Goal: Obtain resource: Obtain resource

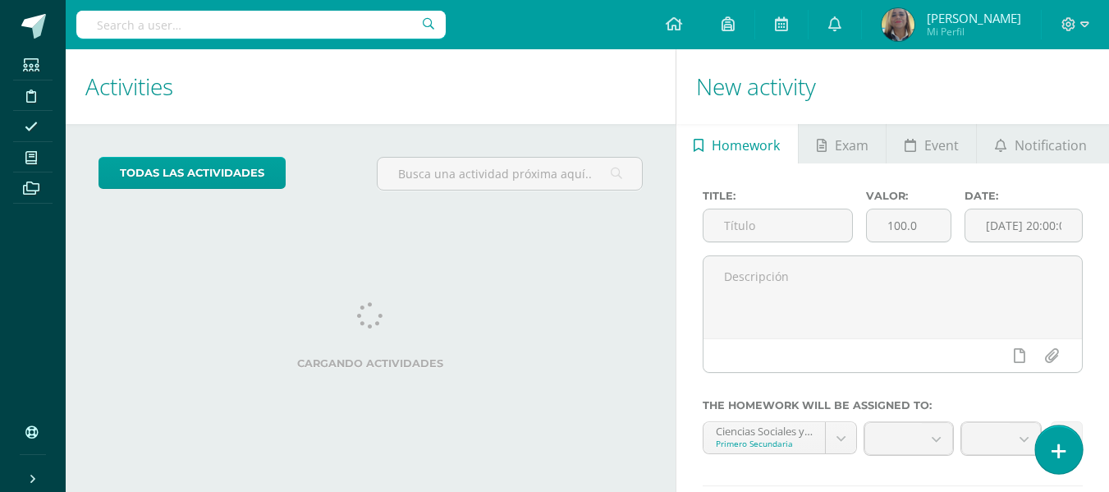
click at [1063, 443] on icon at bounding box center [1058, 450] width 15 height 19
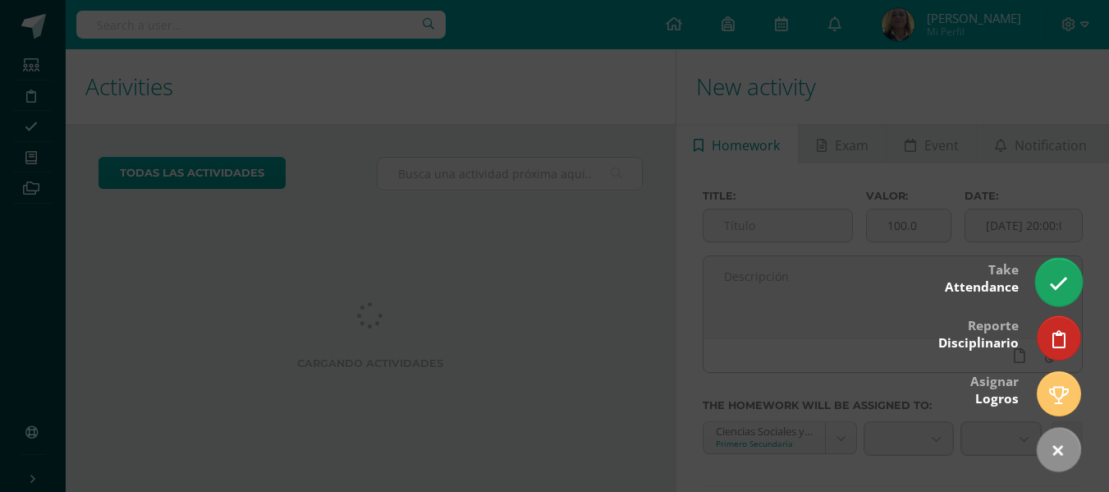
click at [1058, 280] on icon at bounding box center [1058, 283] width 19 height 19
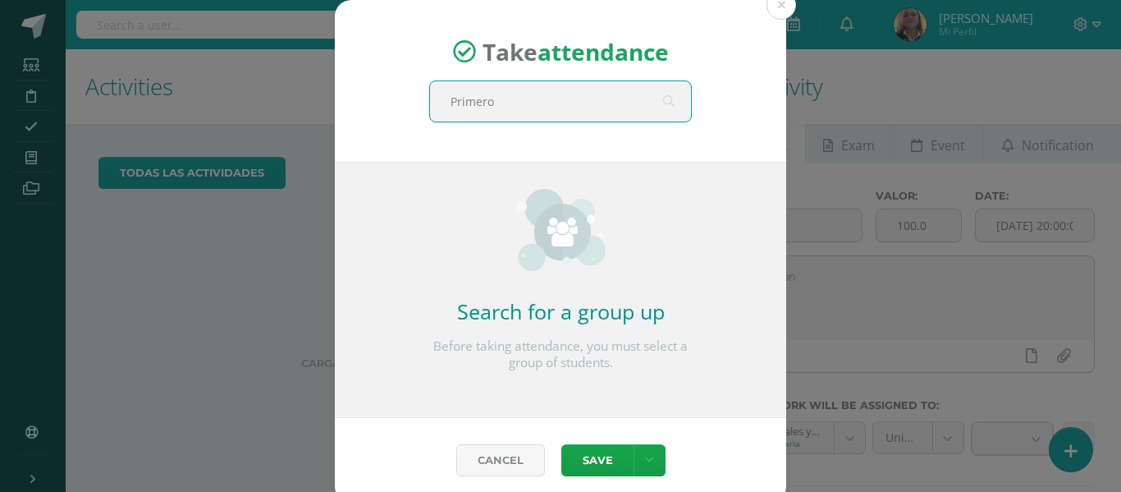
type input "Primero b"
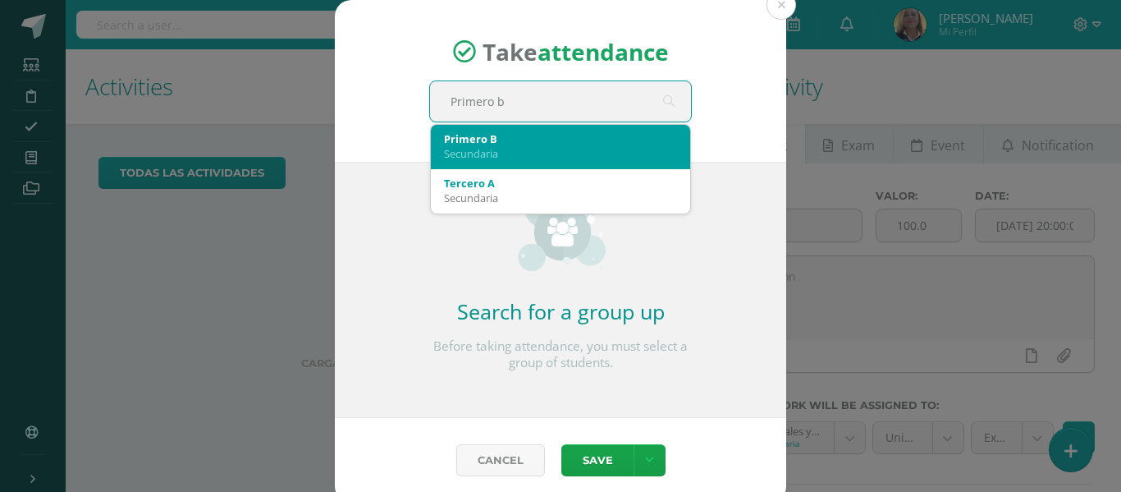
click at [546, 139] on div "Primero B" at bounding box center [560, 138] width 233 height 15
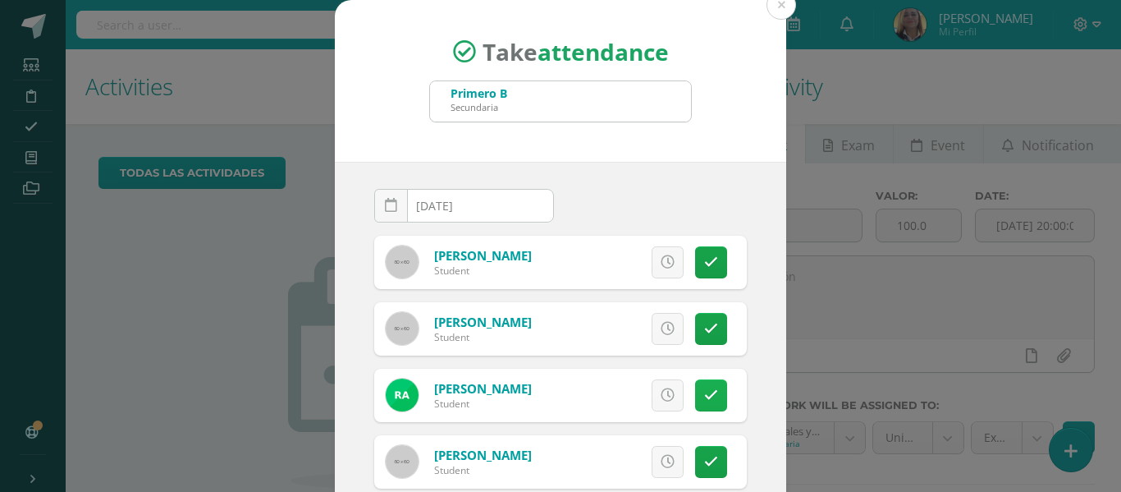
click at [704, 392] on icon at bounding box center [711, 395] width 14 height 14
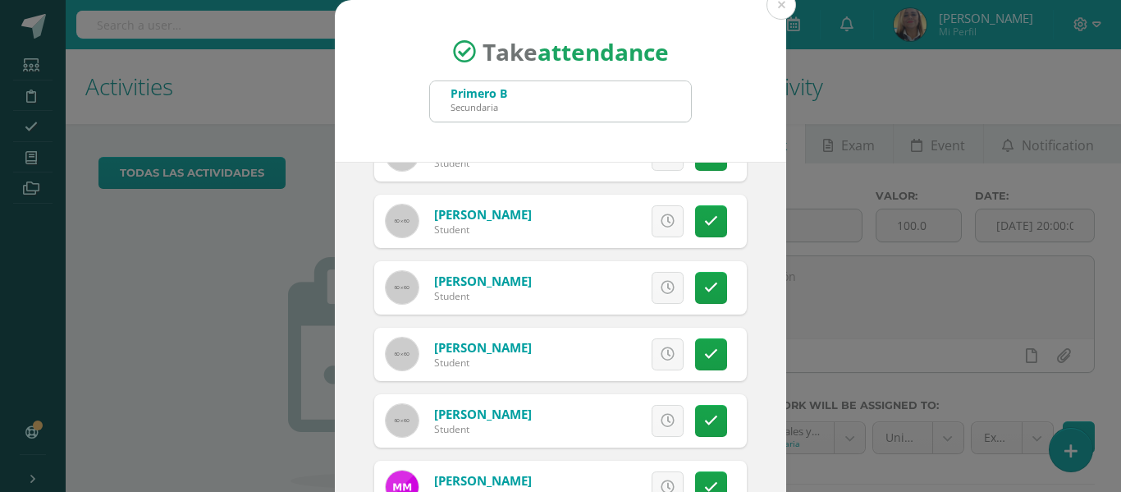
scroll to position [1630, 0]
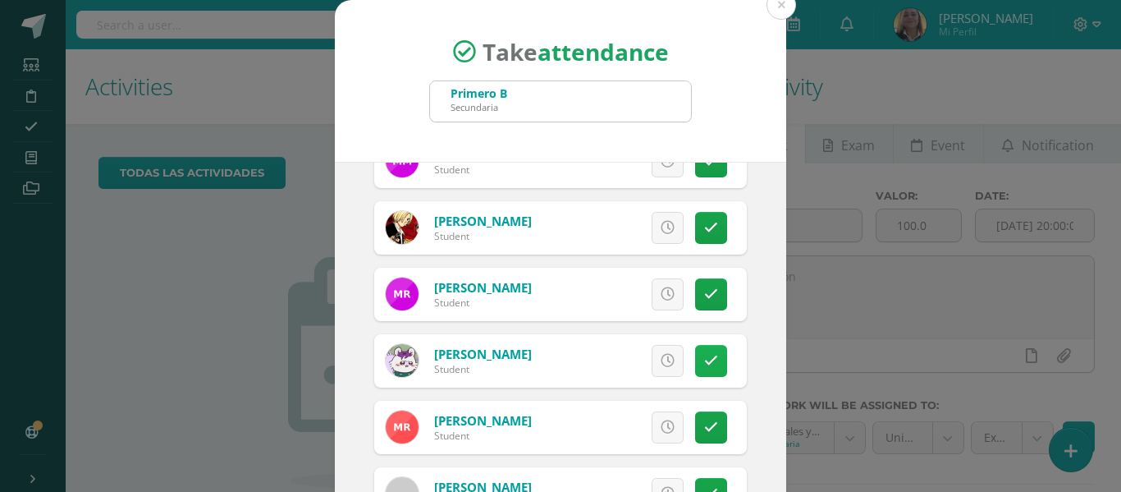
click at [704, 360] on icon at bounding box center [711, 361] width 14 height 14
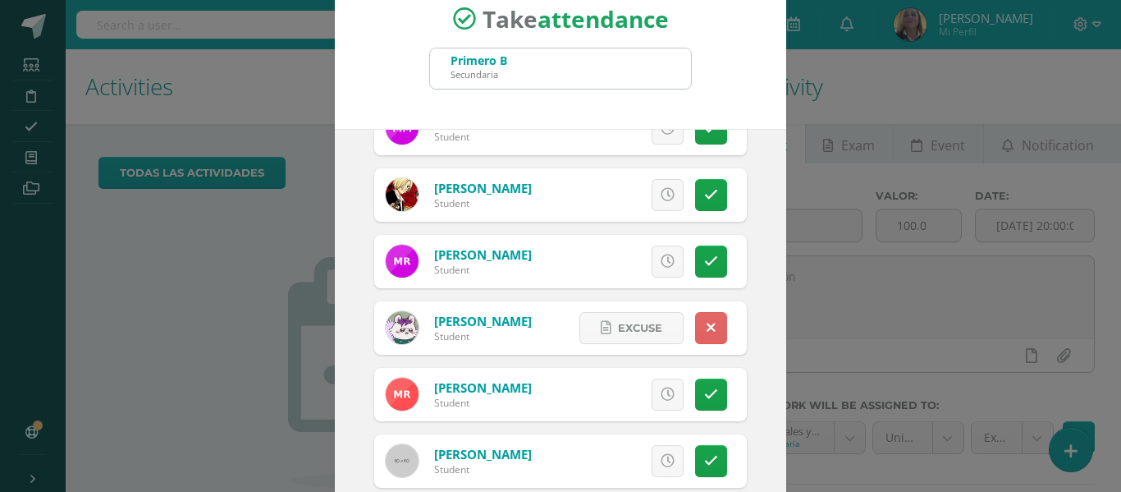
scroll to position [129, 0]
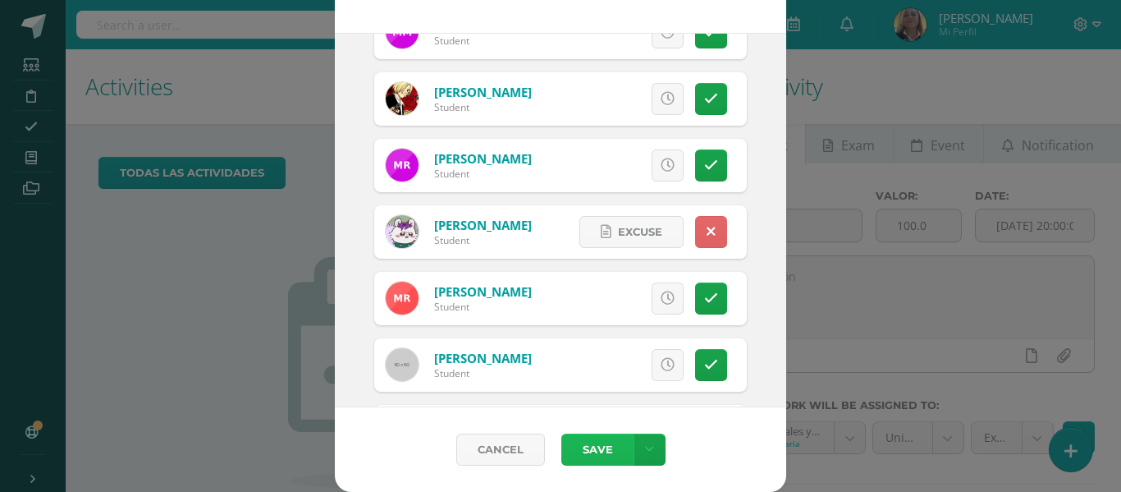
click at [585, 442] on button "Save" at bounding box center [597, 449] width 72 height 32
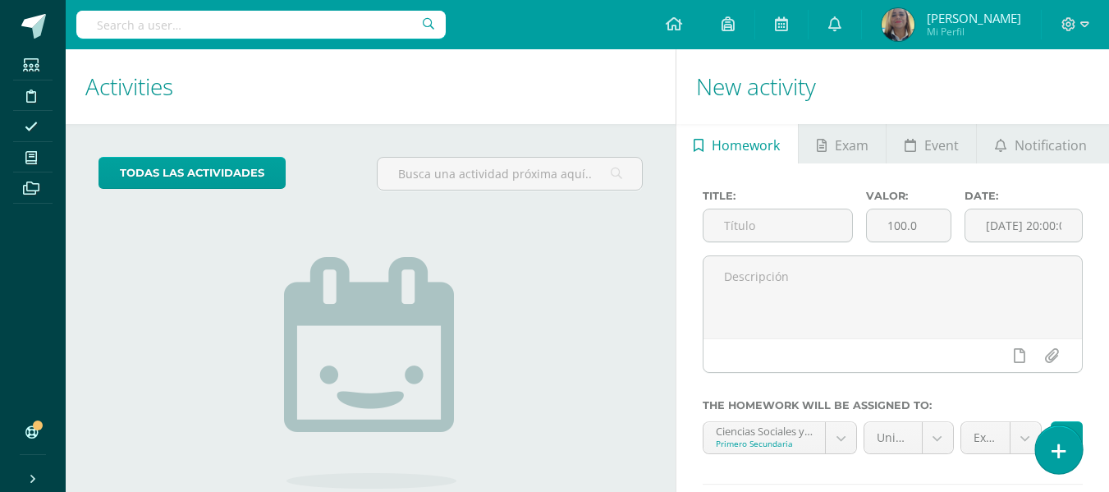
click at [1054, 445] on icon at bounding box center [1058, 450] width 15 height 19
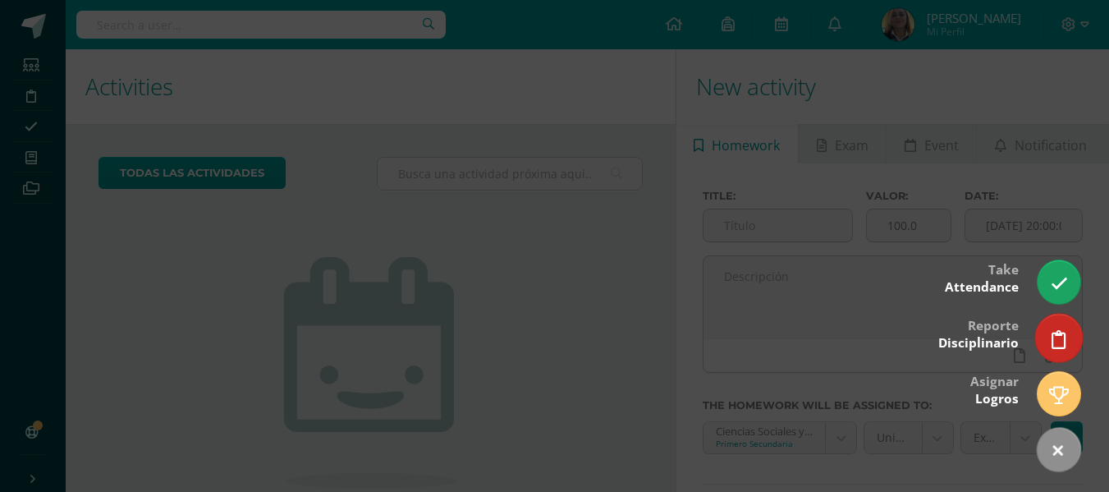
click at [1049, 336] on link at bounding box center [1058, 337] width 47 height 48
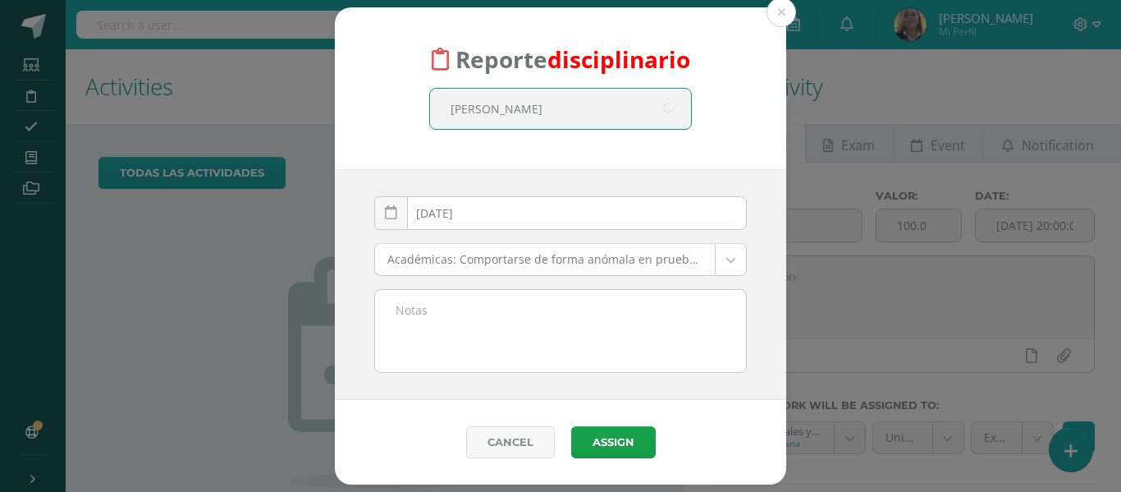
type input "alvaro"
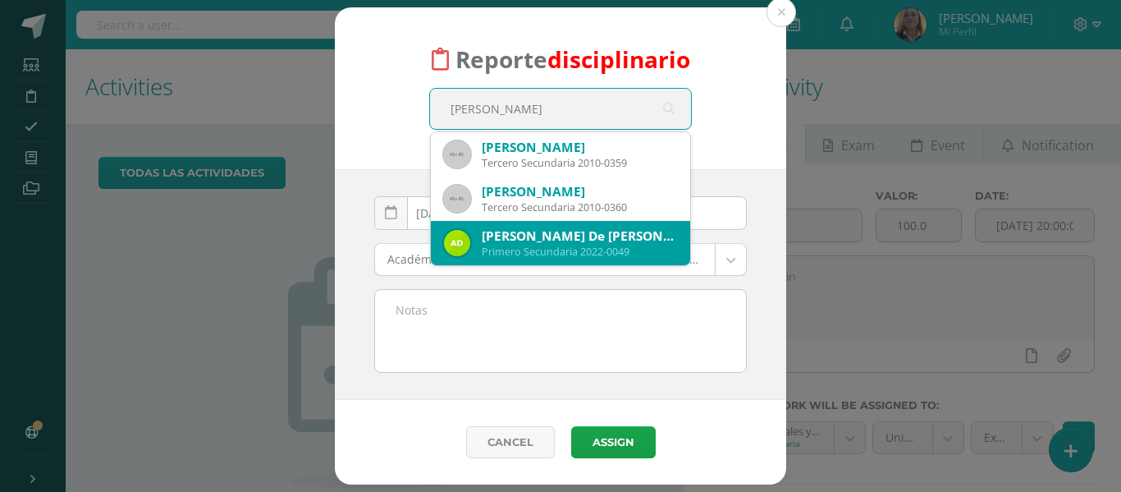
click at [620, 234] on div "Alvaro Sebastián De León Hernández" at bounding box center [579, 235] width 195 height 17
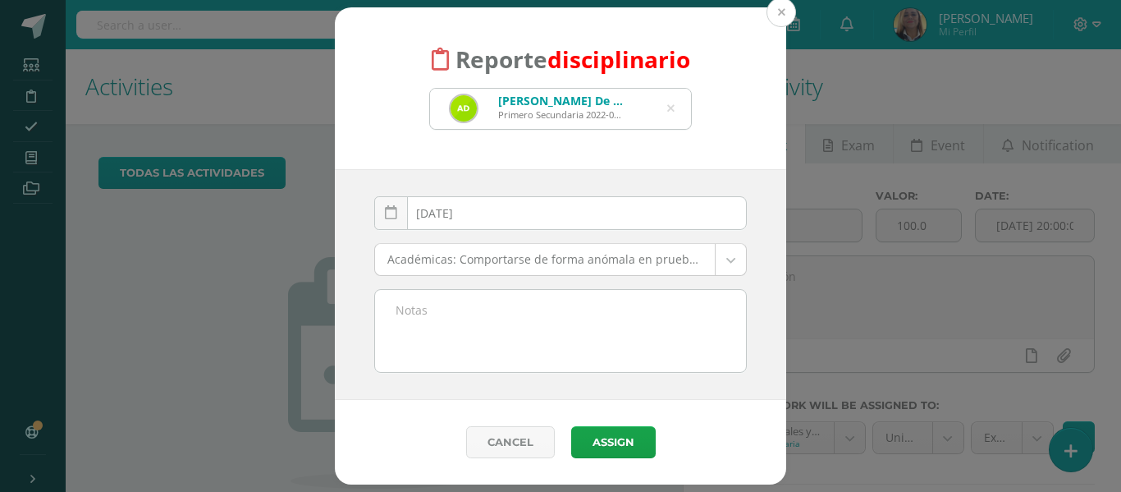
click at [784, 11] on button at bounding box center [781, 13] width 30 height 30
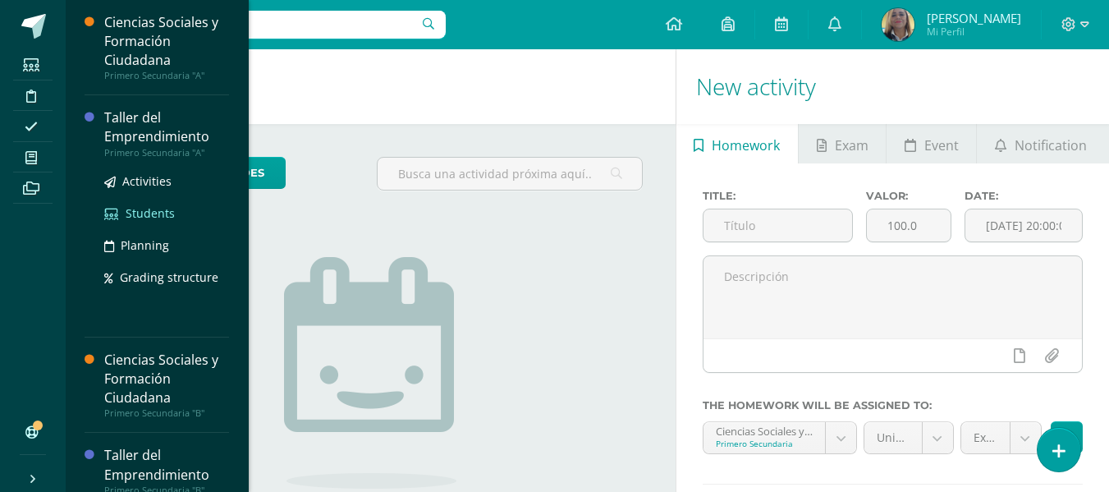
click at [158, 210] on span "Students" at bounding box center [150, 213] width 49 height 16
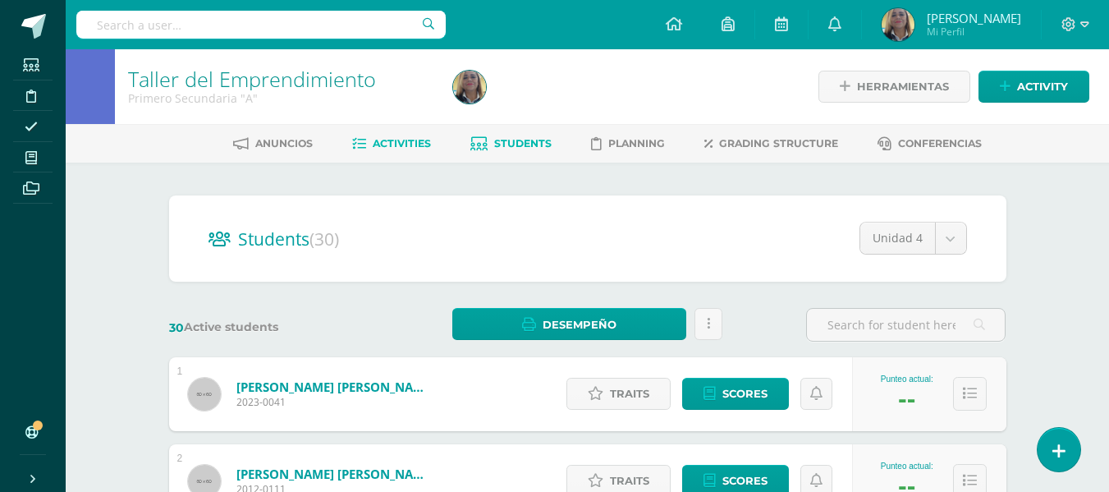
click at [392, 143] on span "Activities" at bounding box center [402, 143] width 58 height 12
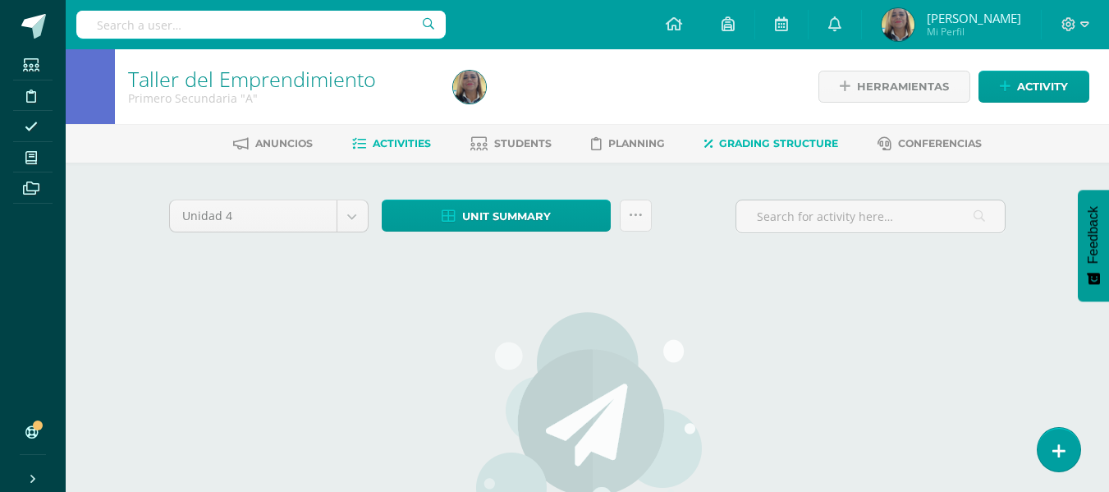
click at [775, 136] on link "Grading structure" at bounding box center [771, 143] width 134 height 26
click at [1014, 80] on link "Activity" at bounding box center [1033, 87] width 111 height 32
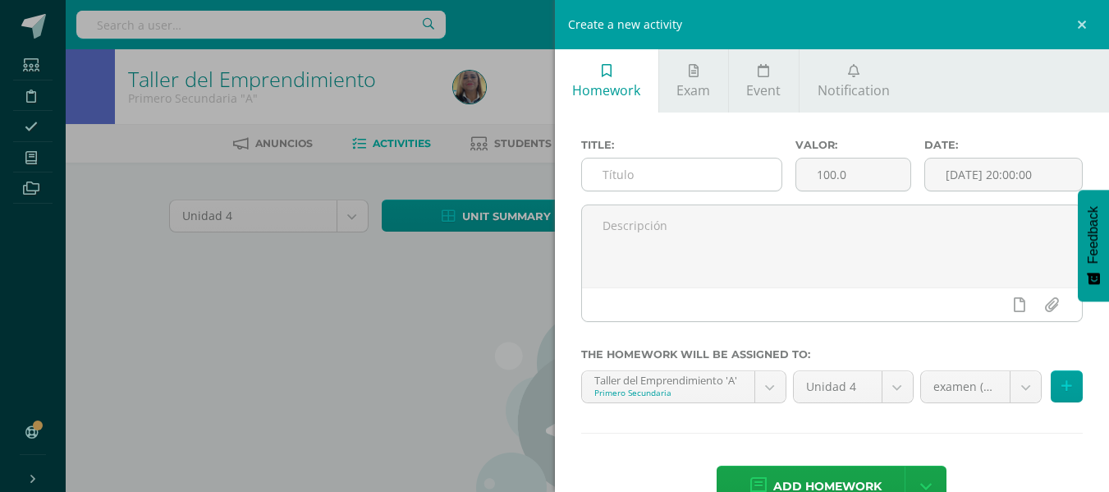
click at [639, 176] on input "text" at bounding box center [681, 174] width 199 height 32
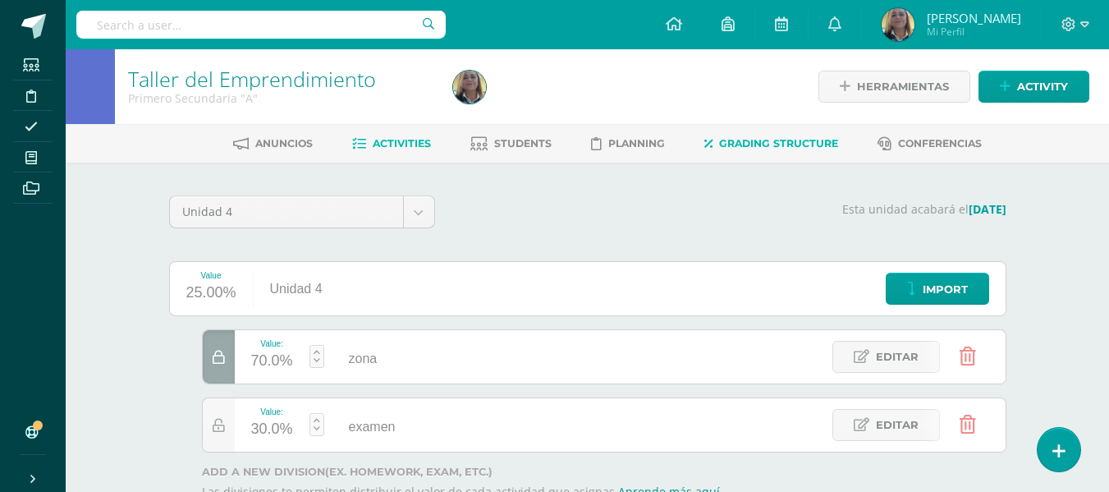
click at [396, 140] on span "Activities" at bounding box center [402, 143] width 58 height 12
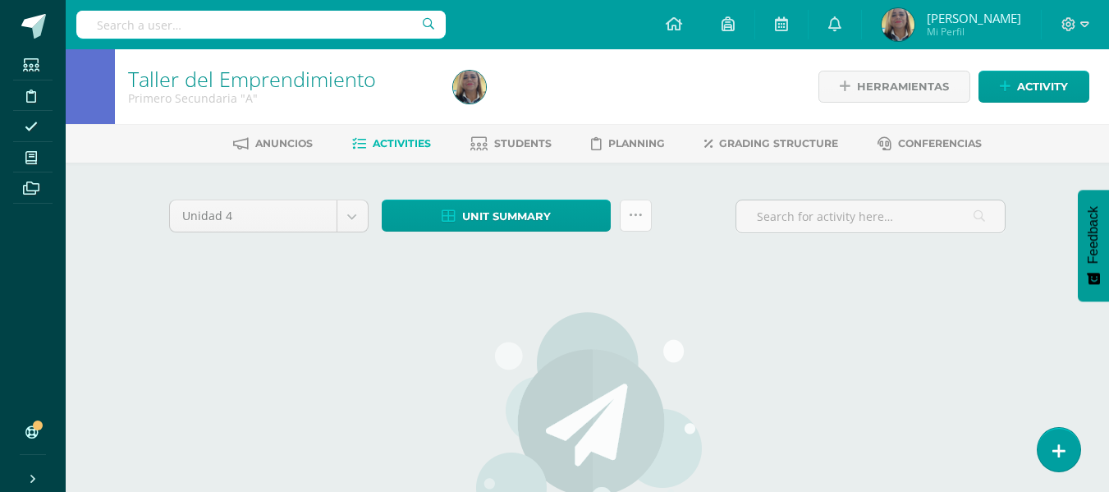
click at [635, 208] on icon at bounding box center [636, 215] width 14 height 14
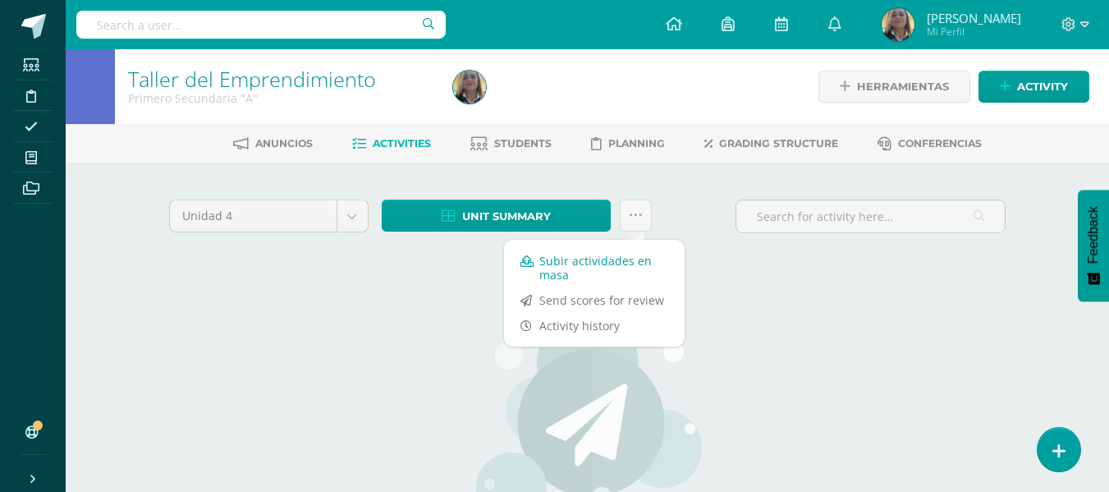
click at [553, 268] on link "Subir actividades en masa" at bounding box center [594, 267] width 181 height 39
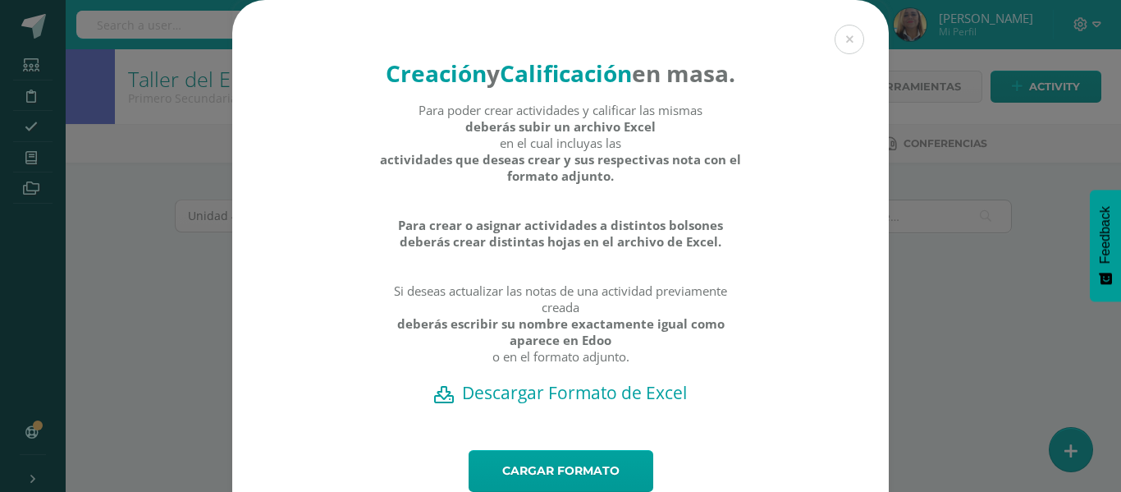
click at [528, 450] on div "Creación y Calificación en masa. Para poder crear actividades y calificar las m…" at bounding box center [560, 225] width 656 height 450
click at [524, 486] on link "Cargar formato" at bounding box center [561, 471] width 185 height 42
click at [586, 484] on link "Cargar formato" at bounding box center [561, 471] width 185 height 42
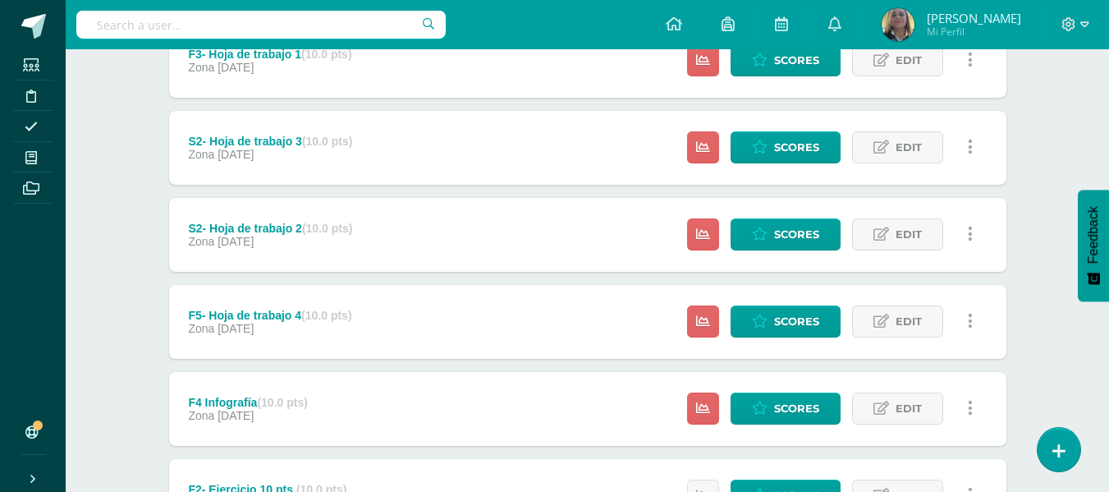
scroll to position [221, 0]
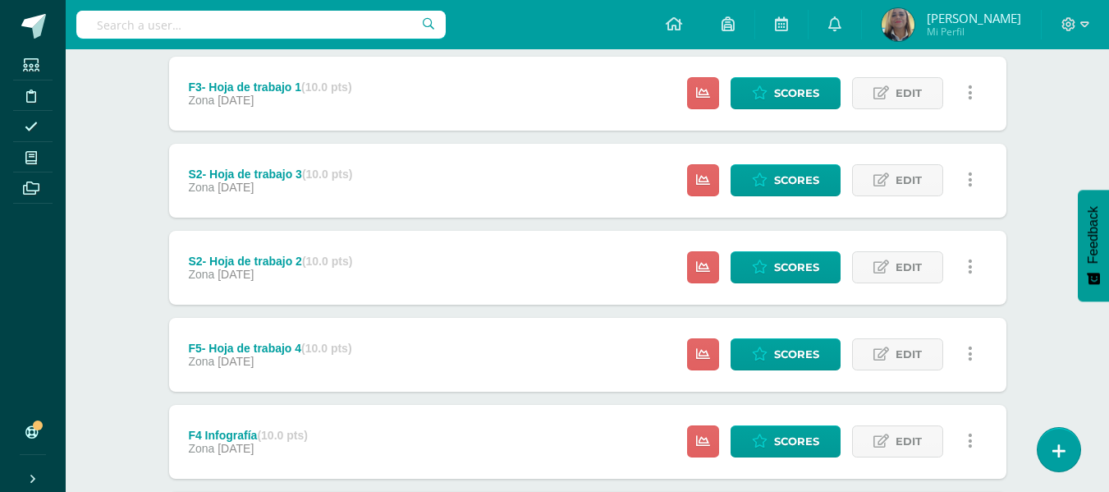
click at [371, 83] on div "F3- Hoja de trabajo 1 (10.0 pts) Zona 10 de September" at bounding box center [270, 94] width 203 height 74
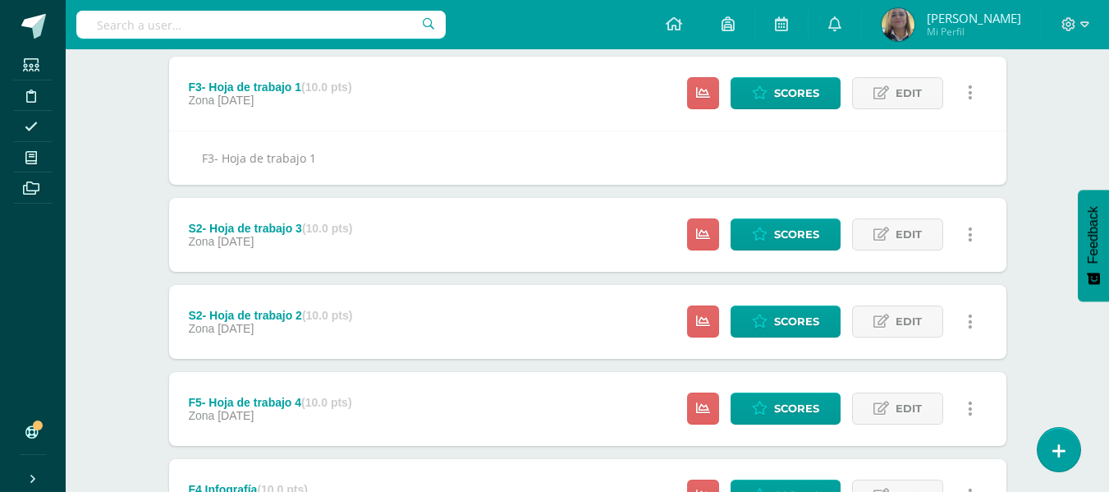
click at [249, 85] on div "F3- Hoja de trabajo 1 (10.0 pts)" at bounding box center [269, 86] width 163 height 13
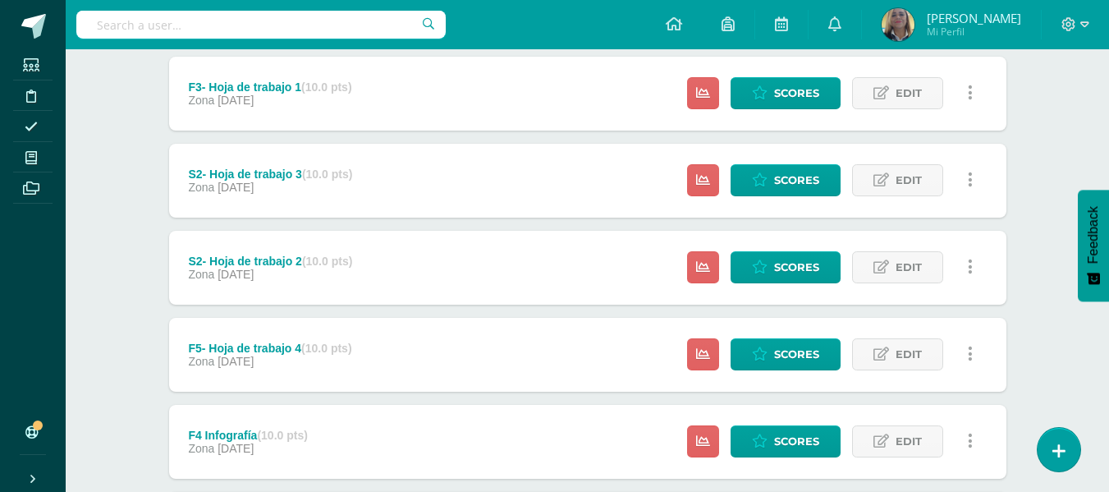
scroll to position [0, 0]
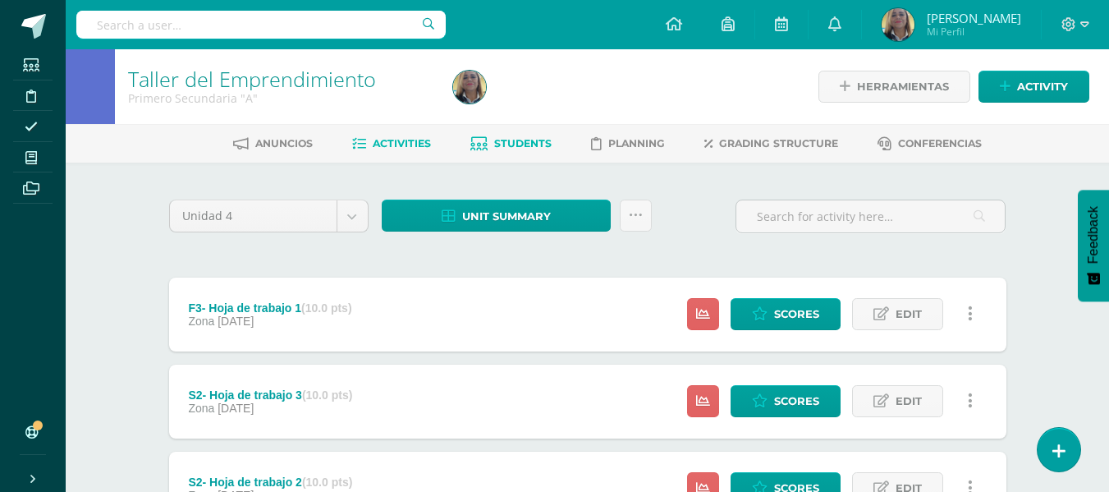
click at [524, 135] on link "Students" at bounding box center [510, 143] width 81 height 26
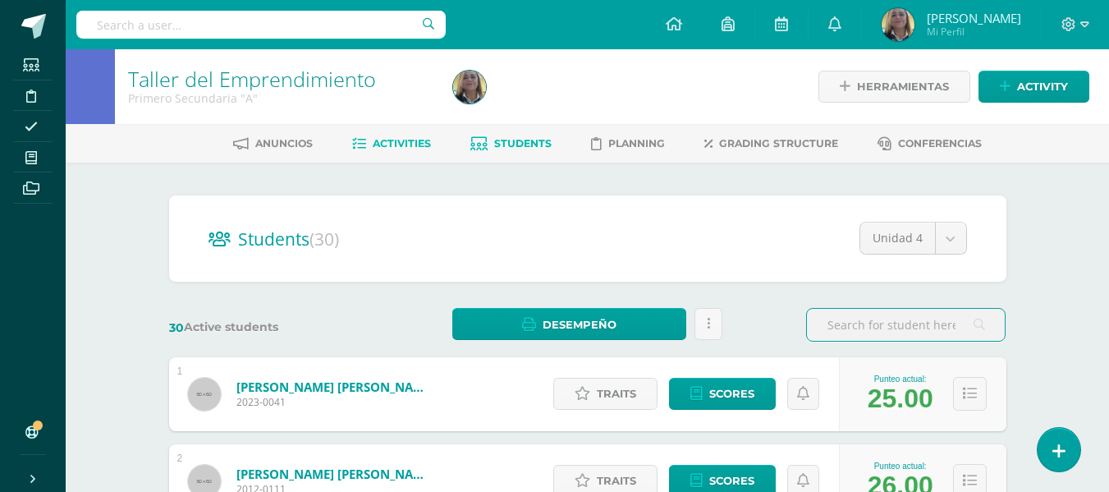
click at [384, 144] on span "Activities" at bounding box center [402, 143] width 58 height 12
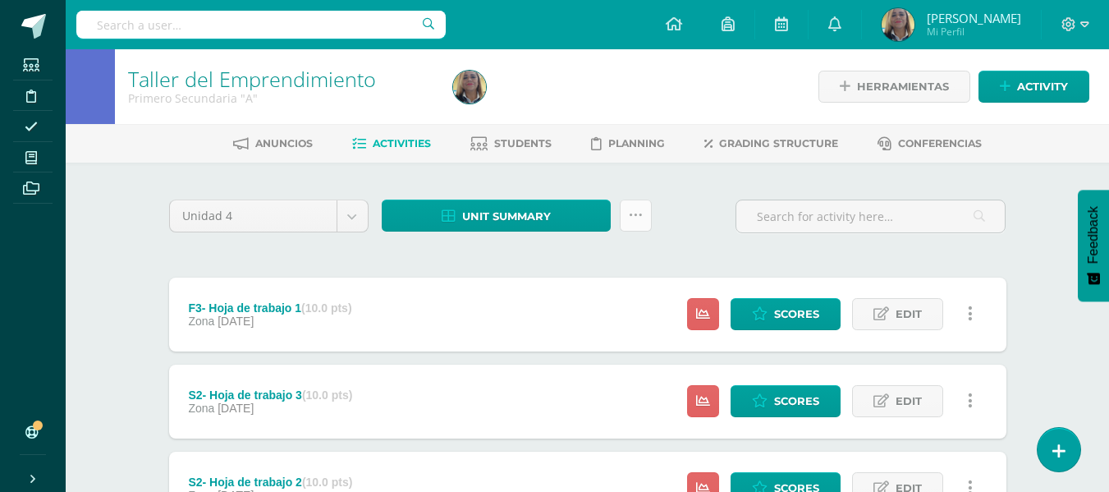
click at [637, 208] on icon at bounding box center [636, 215] width 14 height 14
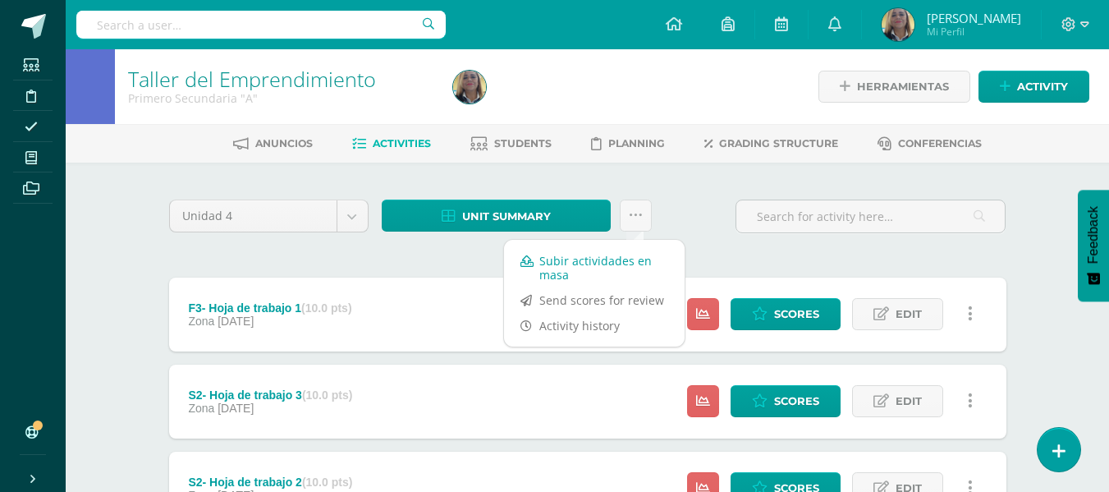
click at [573, 254] on link "Subir actividades en masa" at bounding box center [594, 267] width 181 height 39
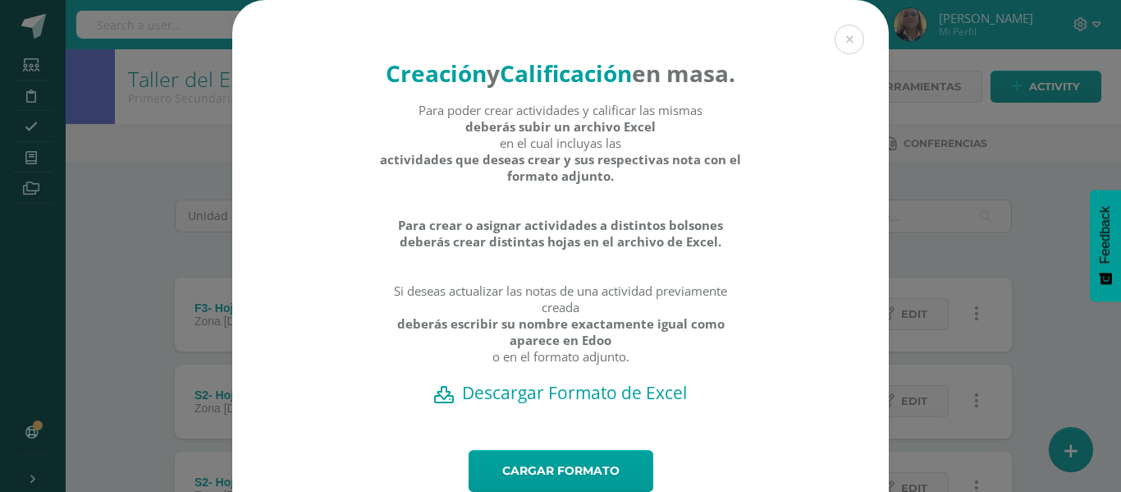
click at [571, 404] on h2 "Descargar Formato de Excel" at bounding box center [560, 392] width 599 height 23
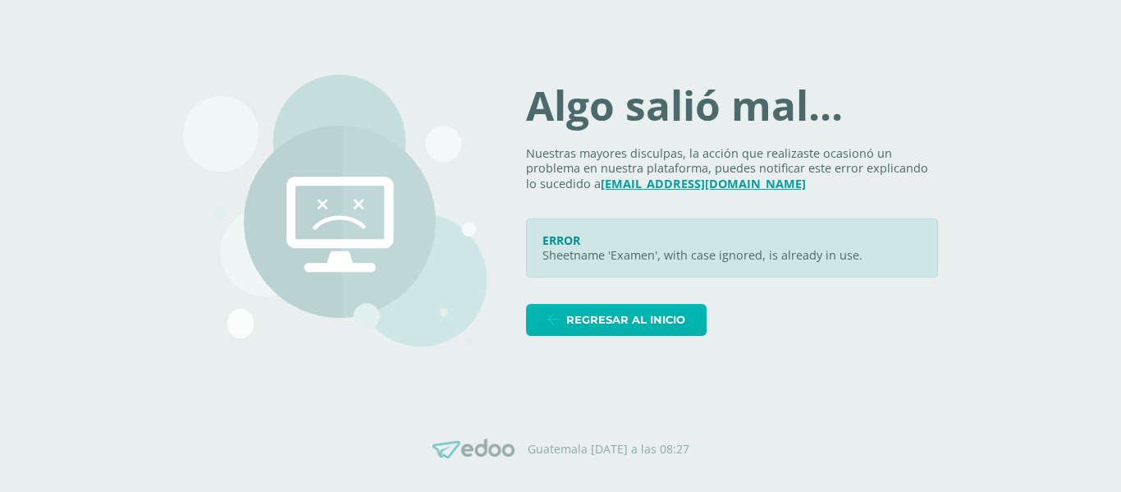
click at [625, 316] on span "Regresar al inicio" at bounding box center [625, 319] width 119 height 30
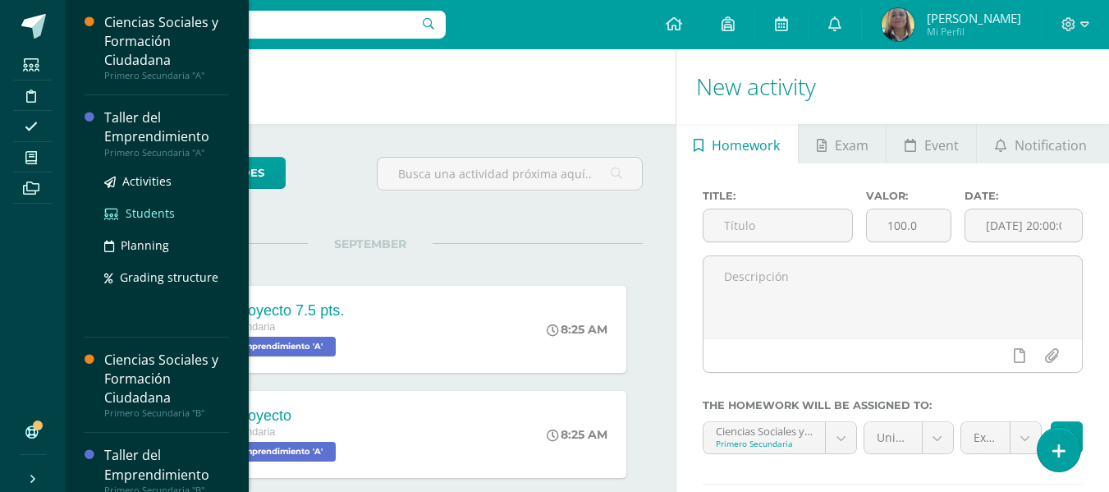
click at [149, 204] on link "Students" at bounding box center [166, 213] width 125 height 19
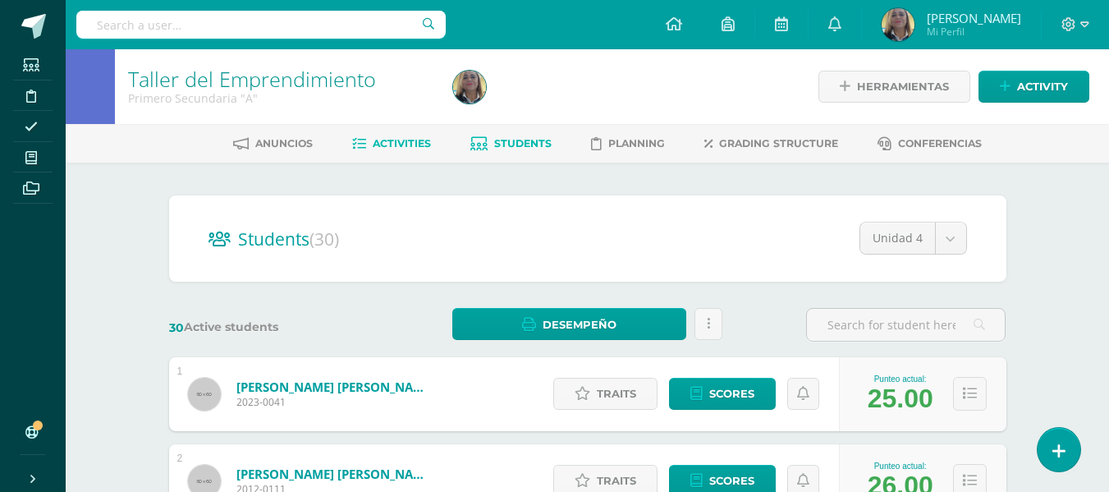
click at [382, 138] on span "Activities" at bounding box center [402, 143] width 58 height 12
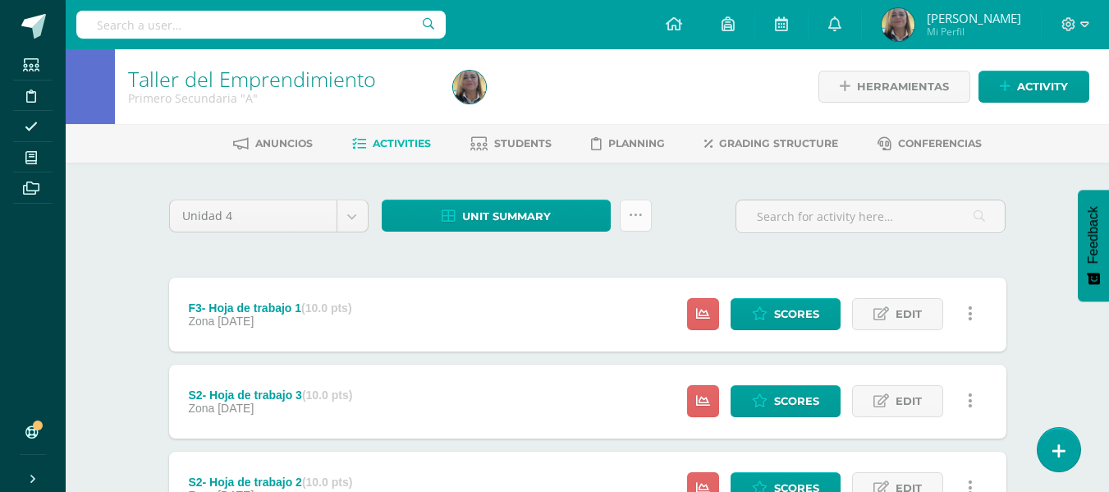
click at [639, 216] on icon at bounding box center [636, 215] width 14 height 14
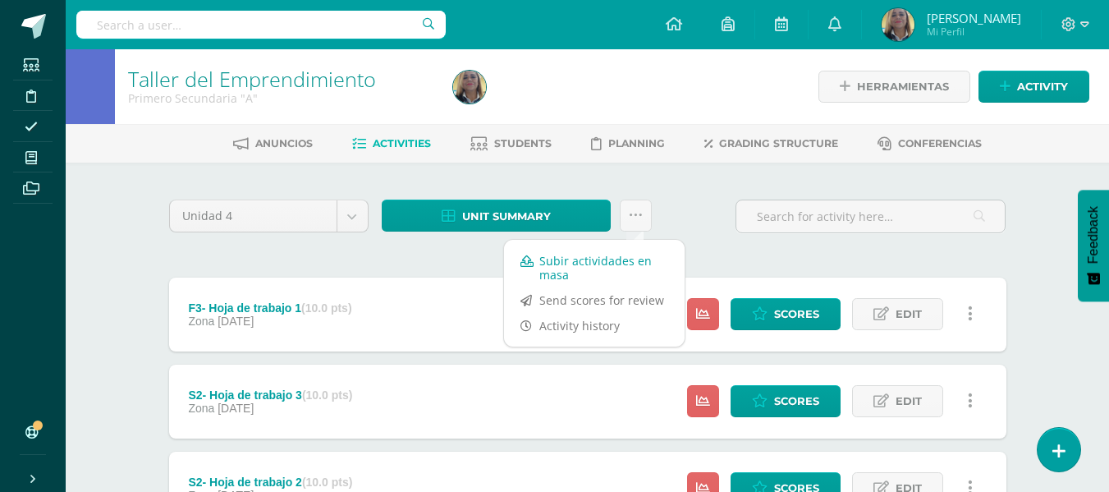
click at [552, 264] on link "Subir actividades en masa" at bounding box center [594, 267] width 181 height 39
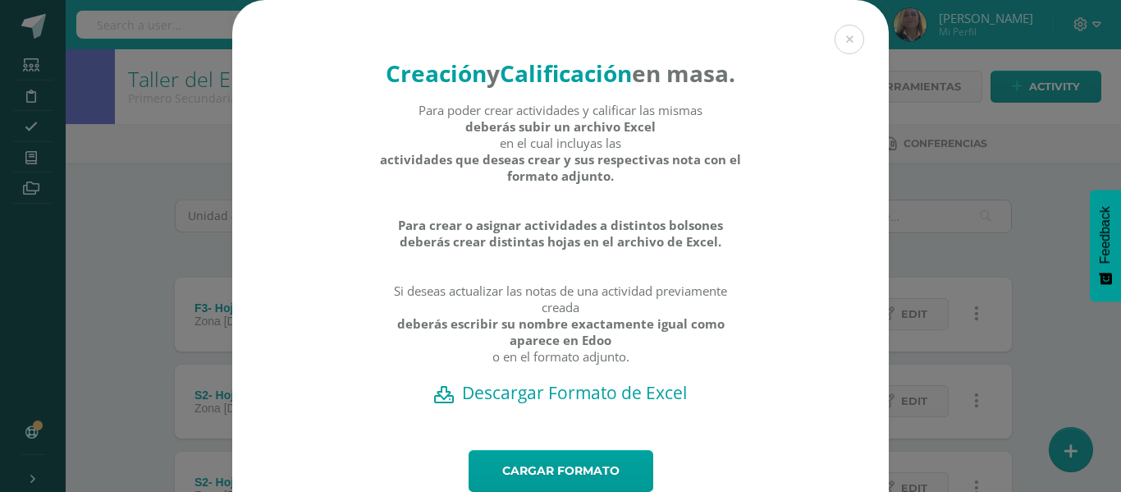
click at [527, 404] on h2 "Descargar Formato de Excel" at bounding box center [560, 392] width 599 height 23
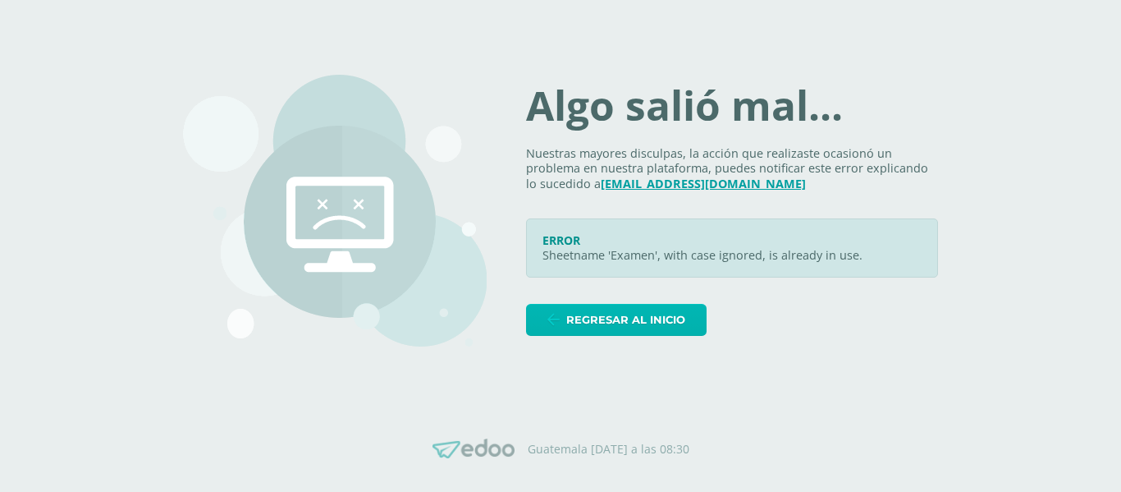
click at [650, 323] on span "Regresar al inicio" at bounding box center [625, 319] width 119 height 30
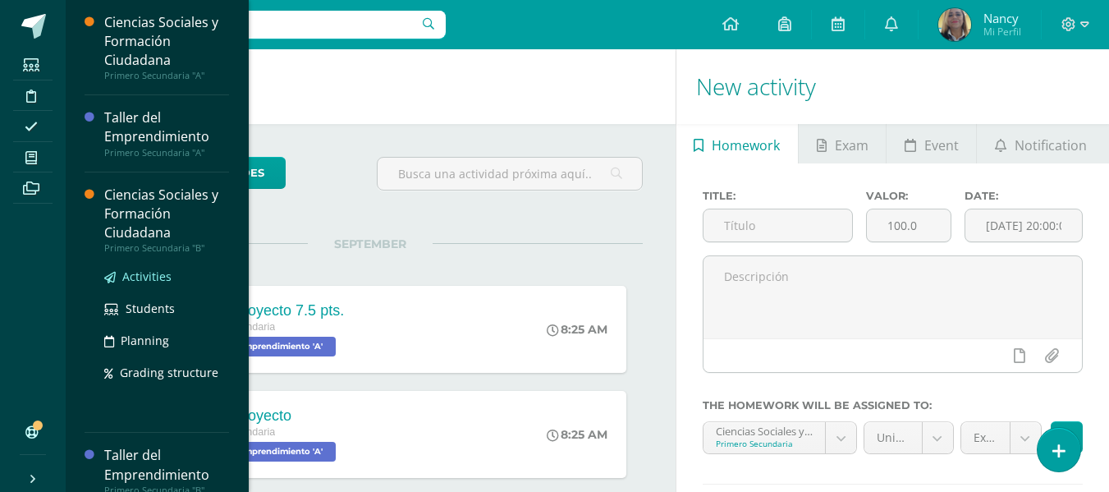
click at [144, 277] on span "Activities" at bounding box center [146, 276] width 49 height 16
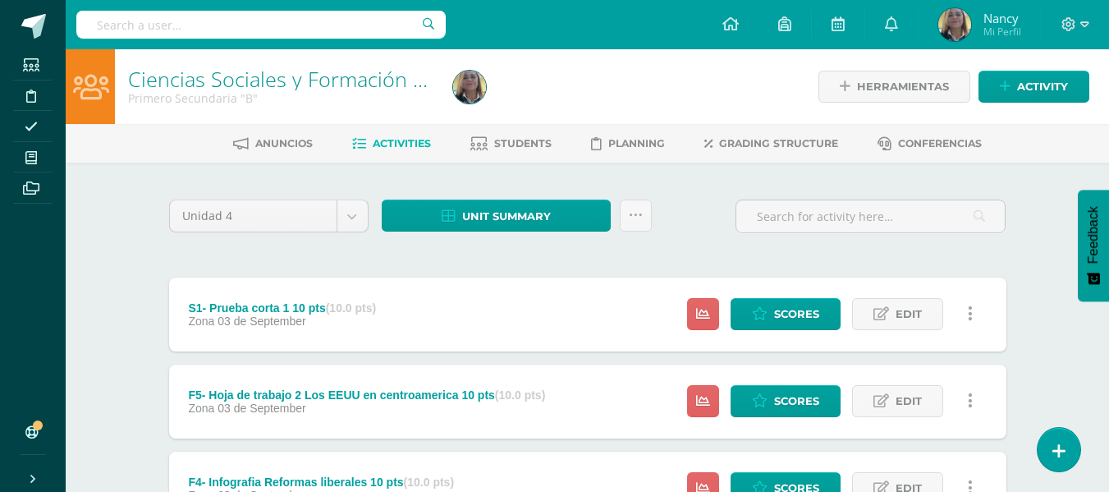
click at [399, 143] on span "Activities" at bounding box center [402, 143] width 58 height 12
click at [629, 217] on icon at bounding box center [636, 215] width 14 height 14
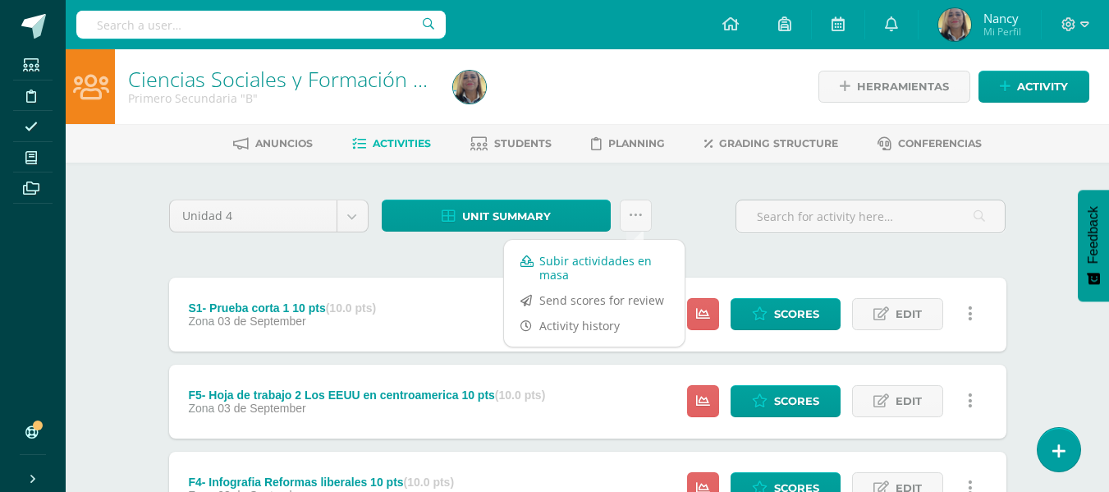
click at [589, 253] on link "Subir actividades en masa" at bounding box center [594, 267] width 181 height 39
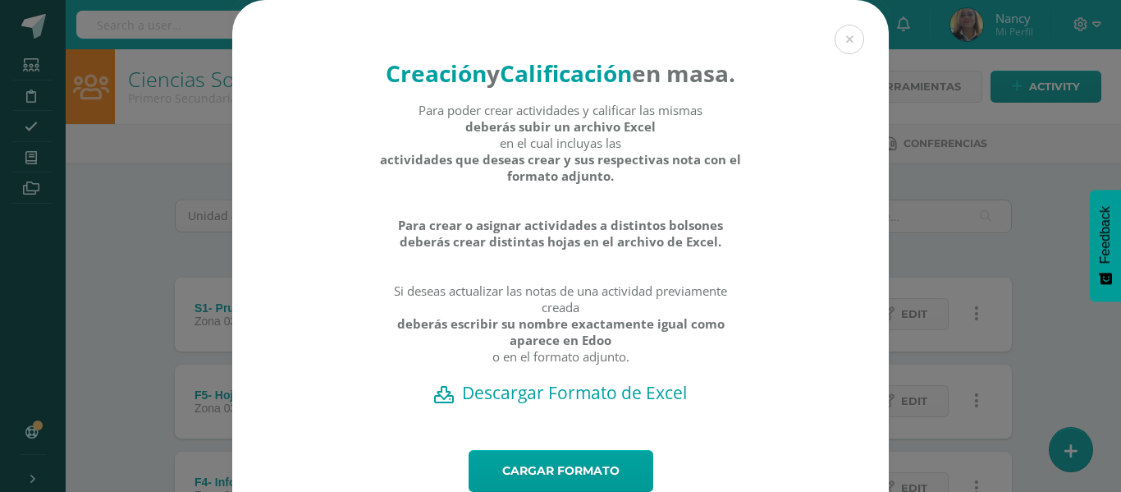
click at [572, 404] on h2 "Descargar Formato de Excel" at bounding box center [560, 392] width 599 height 23
click at [529, 491] on link "Cargar formato" at bounding box center [561, 471] width 185 height 42
click at [581, 486] on link "Cargar formato" at bounding box center [561, 471] width 185 height 42
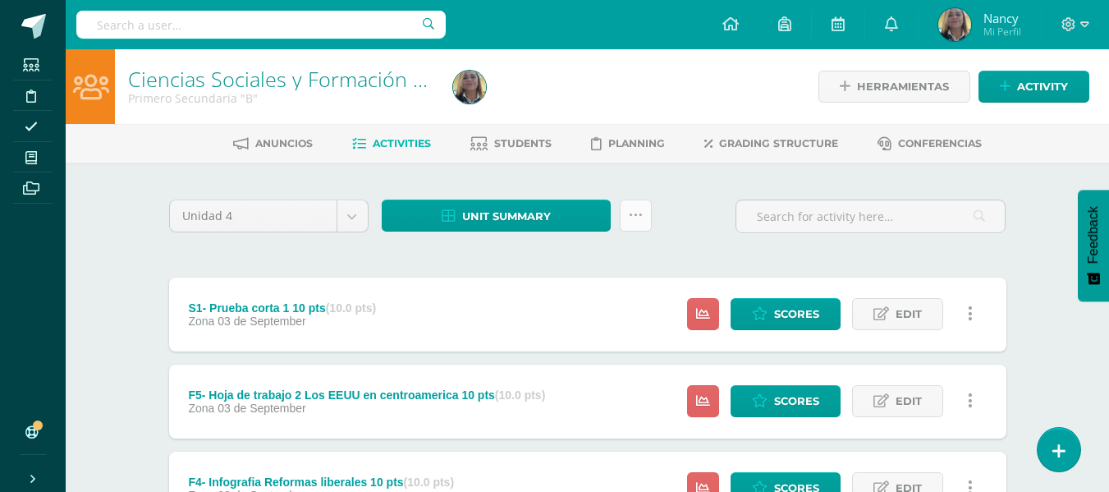
click at [629, 215] on icon at bounding box center [636, 215] width 14 height 14
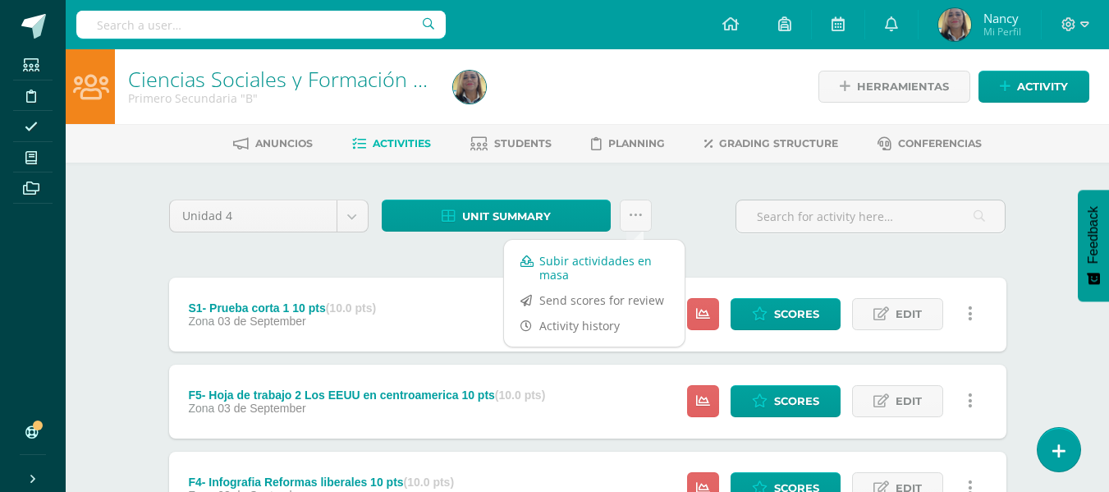
click at [553, 258] on link "Subir actividades en masa" at bounding box center [594, 267] width 181 height 39
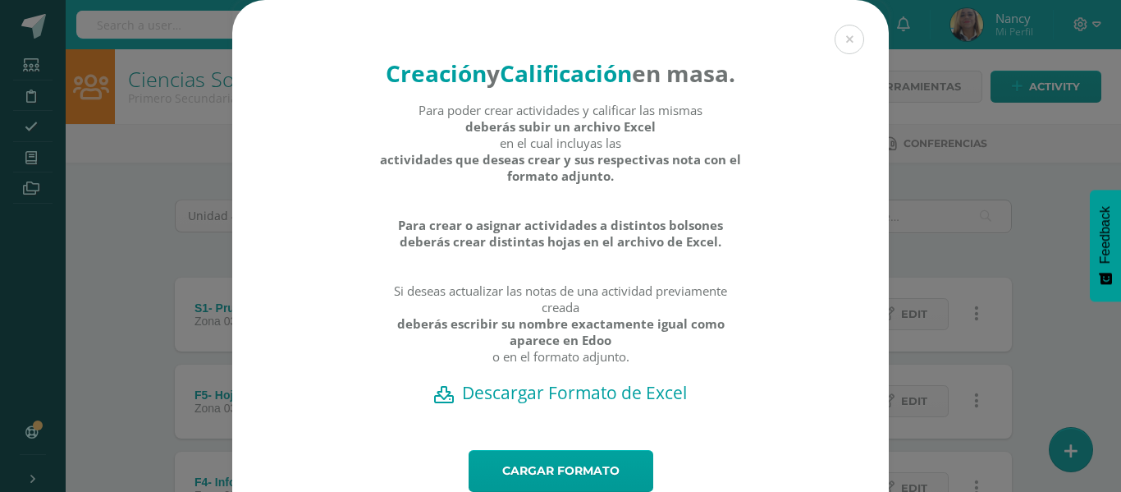
click at [541, 404] on h2 "Descargar Formato de Excel" at bounding box center [560, 392] width 599 height 23
click at [816, 182] on div "Creación y Calificación en masa. Para poder crear actividades y calificar las m…" at bounding box center [560, 225] width 656 height 450
click at [625, 404] on h2 "Descargar Formato de Excel" at bounding box center [560, 392] width 599 height 23
